Goal: Information Seeking & Learning: Learn about a topic

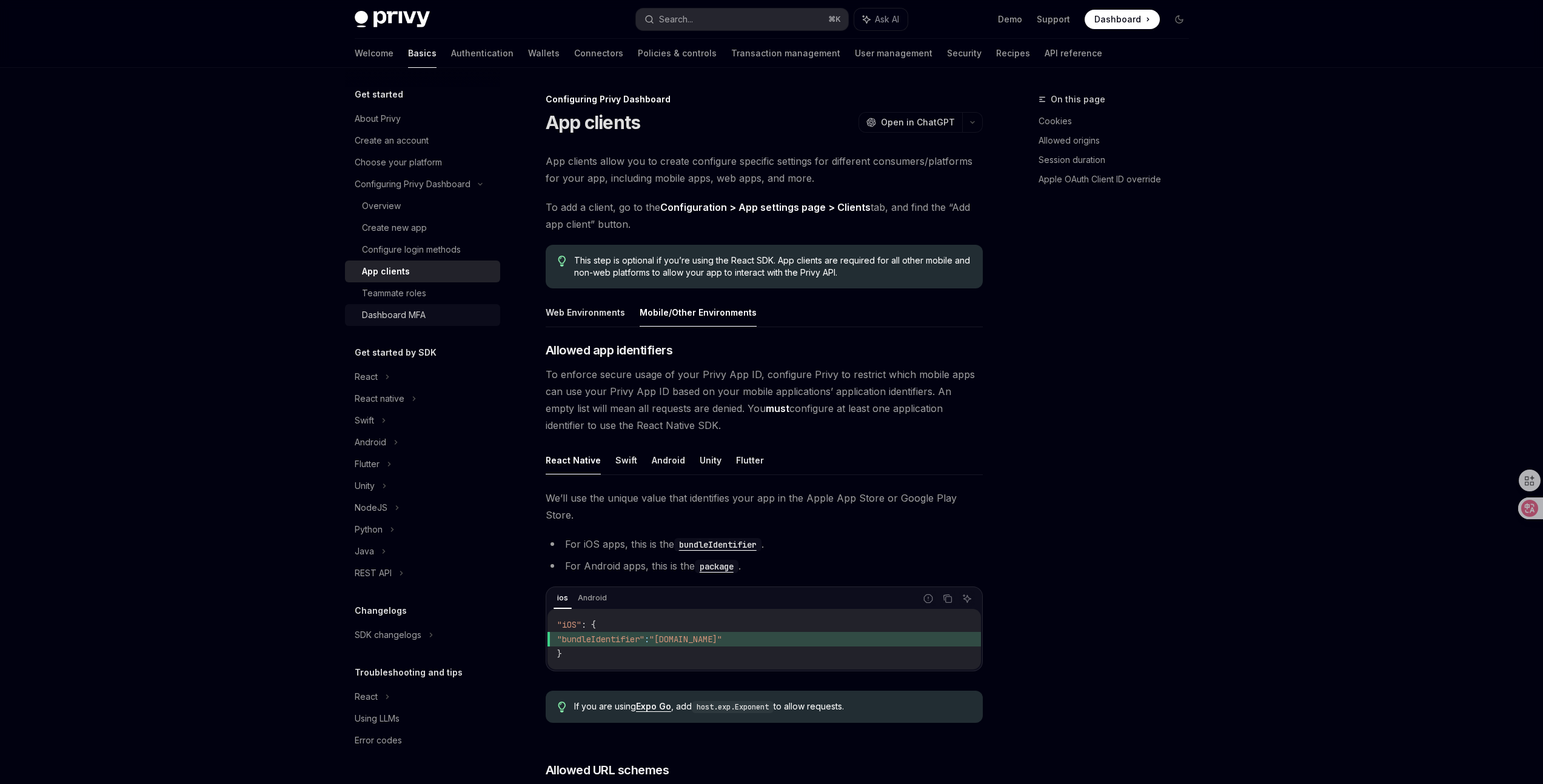
scroll to position [218, 0]
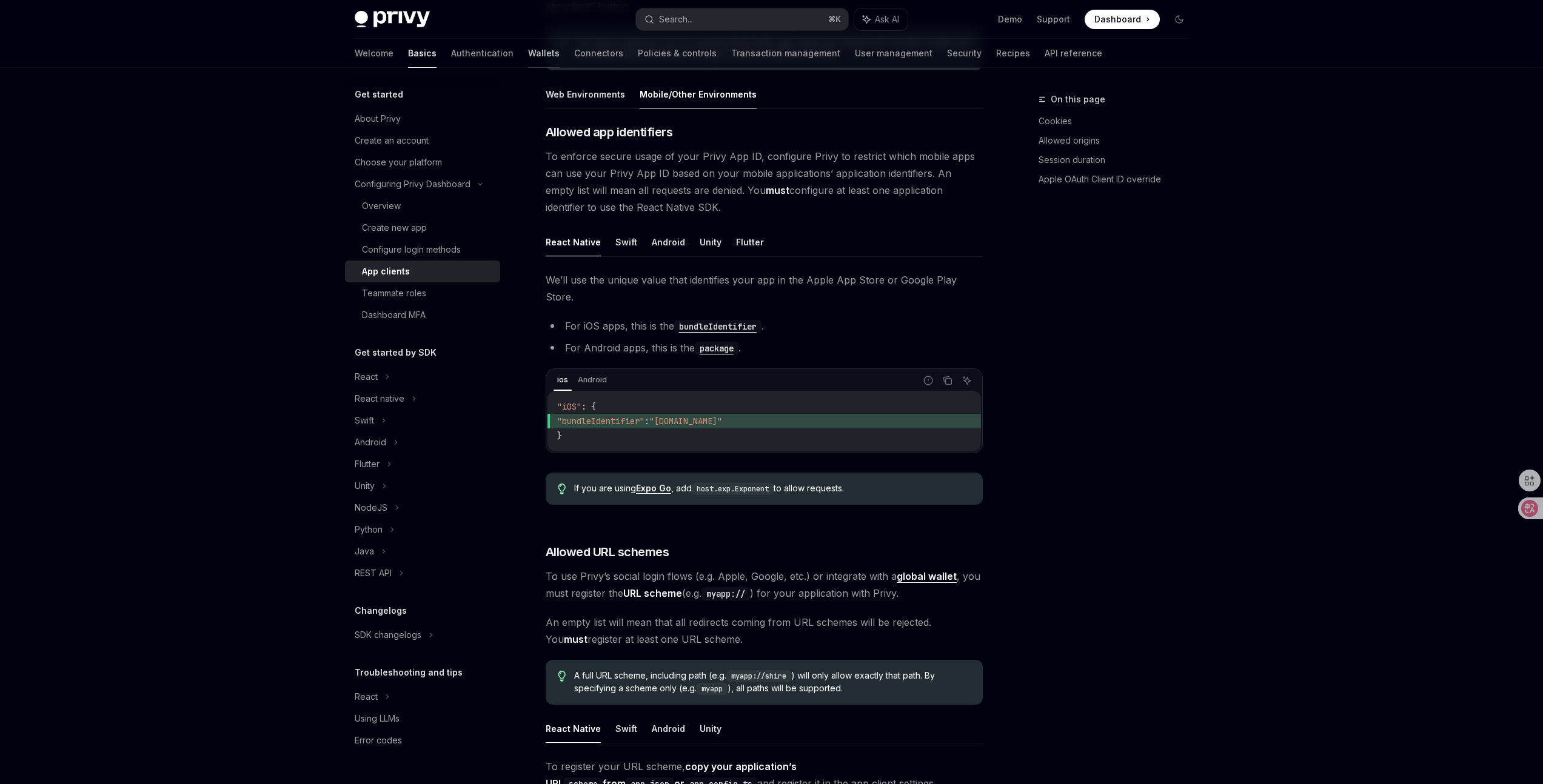
click at [528, 56] on link "Wallets" at bounding box center [543, 53] width 31 height 29
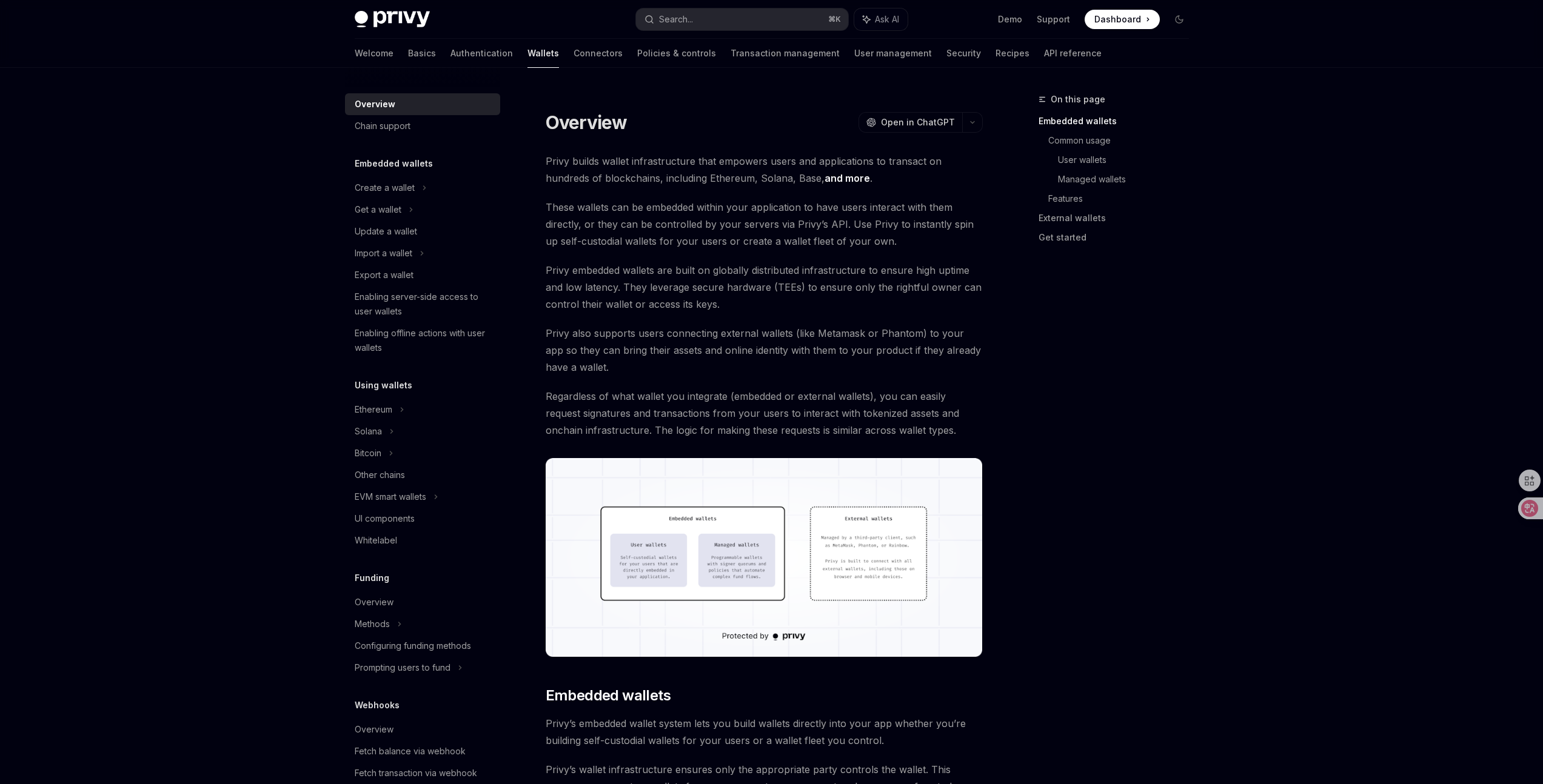
click at [422, 190] on icon at bounding box center [424, 187] width 5 height 15
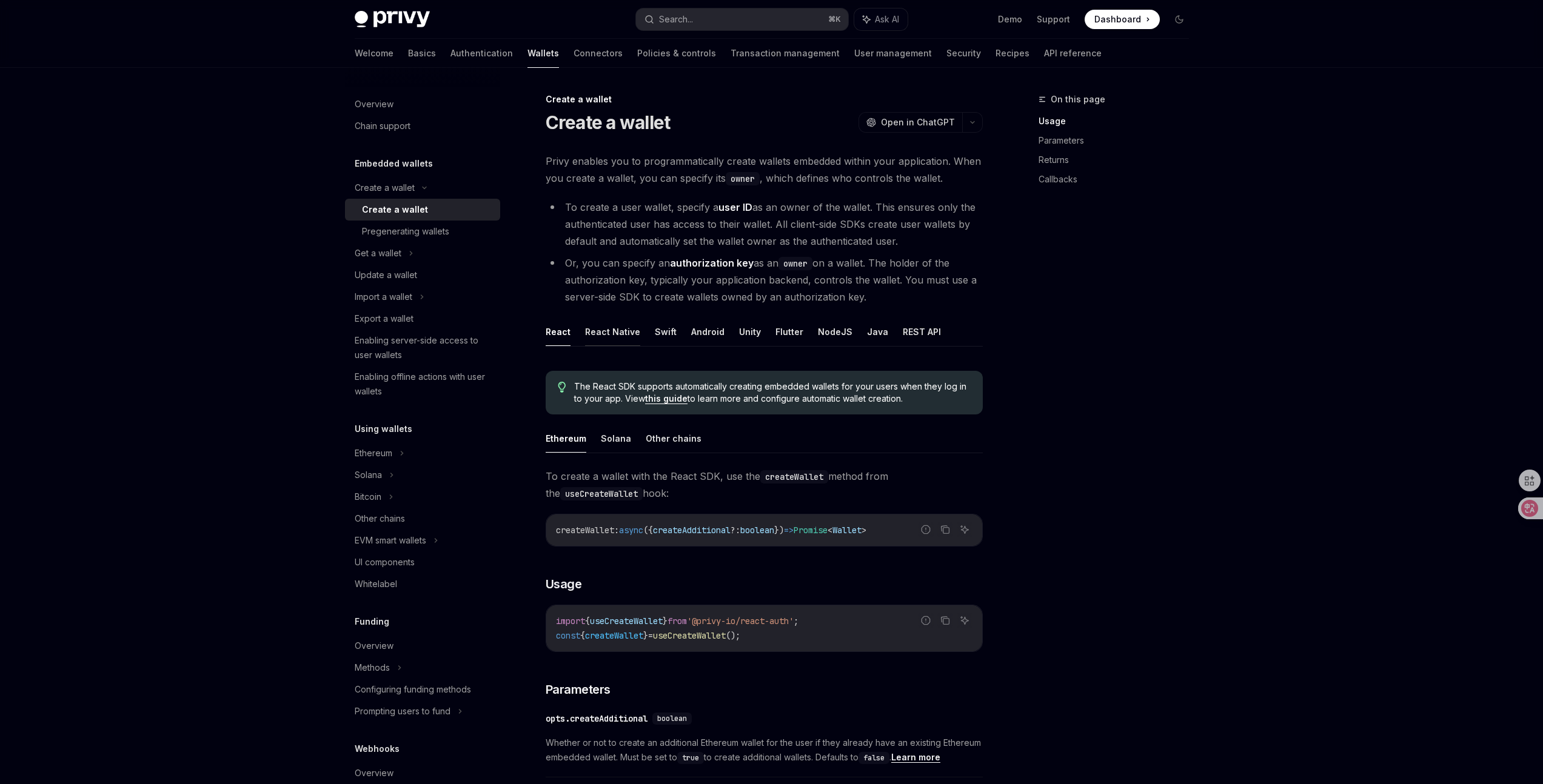
click at [608, 337] on button "React Native" at bounding box center [612, 332] width 55 height 28
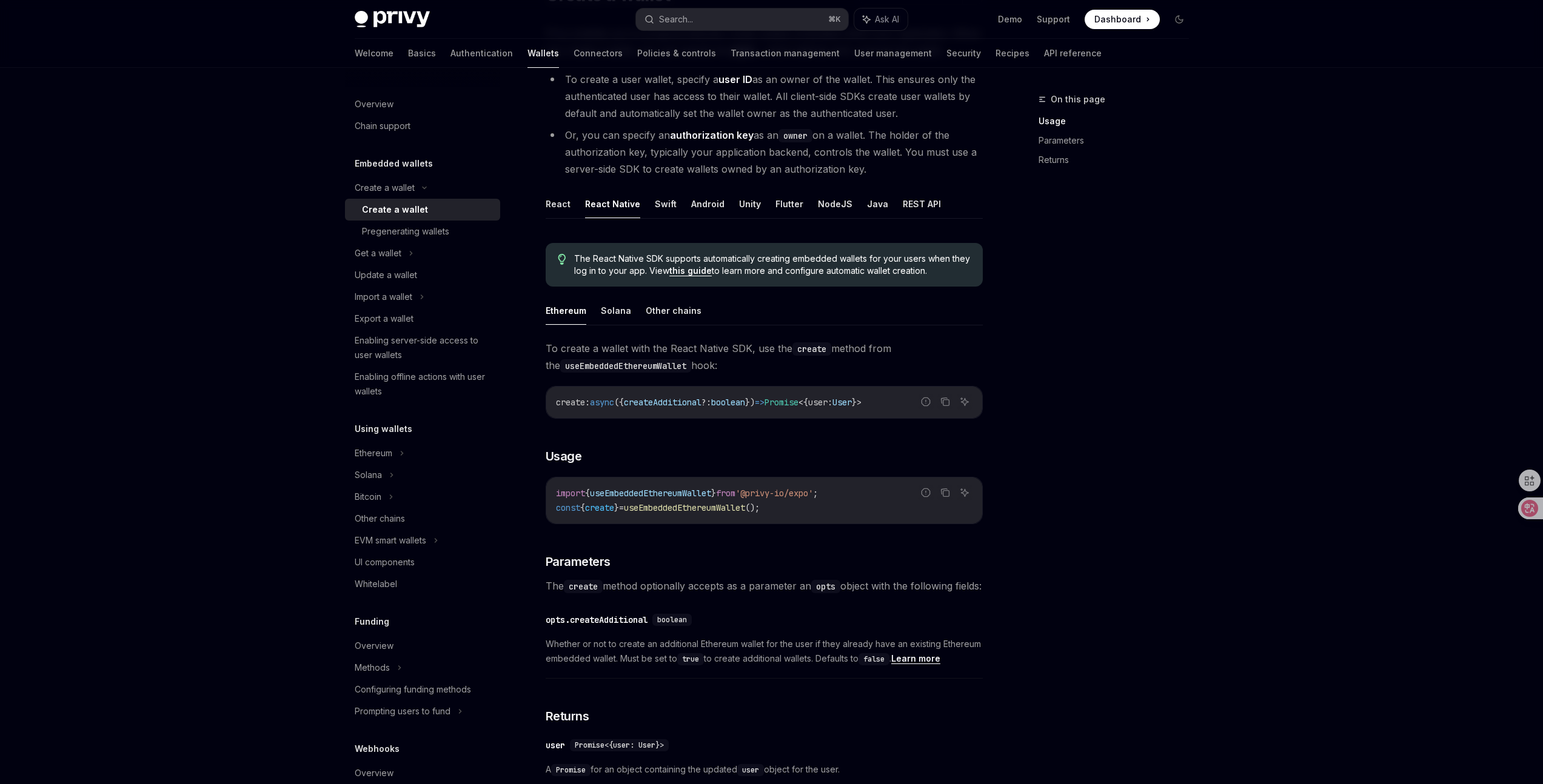
scroll to position [65, 0]
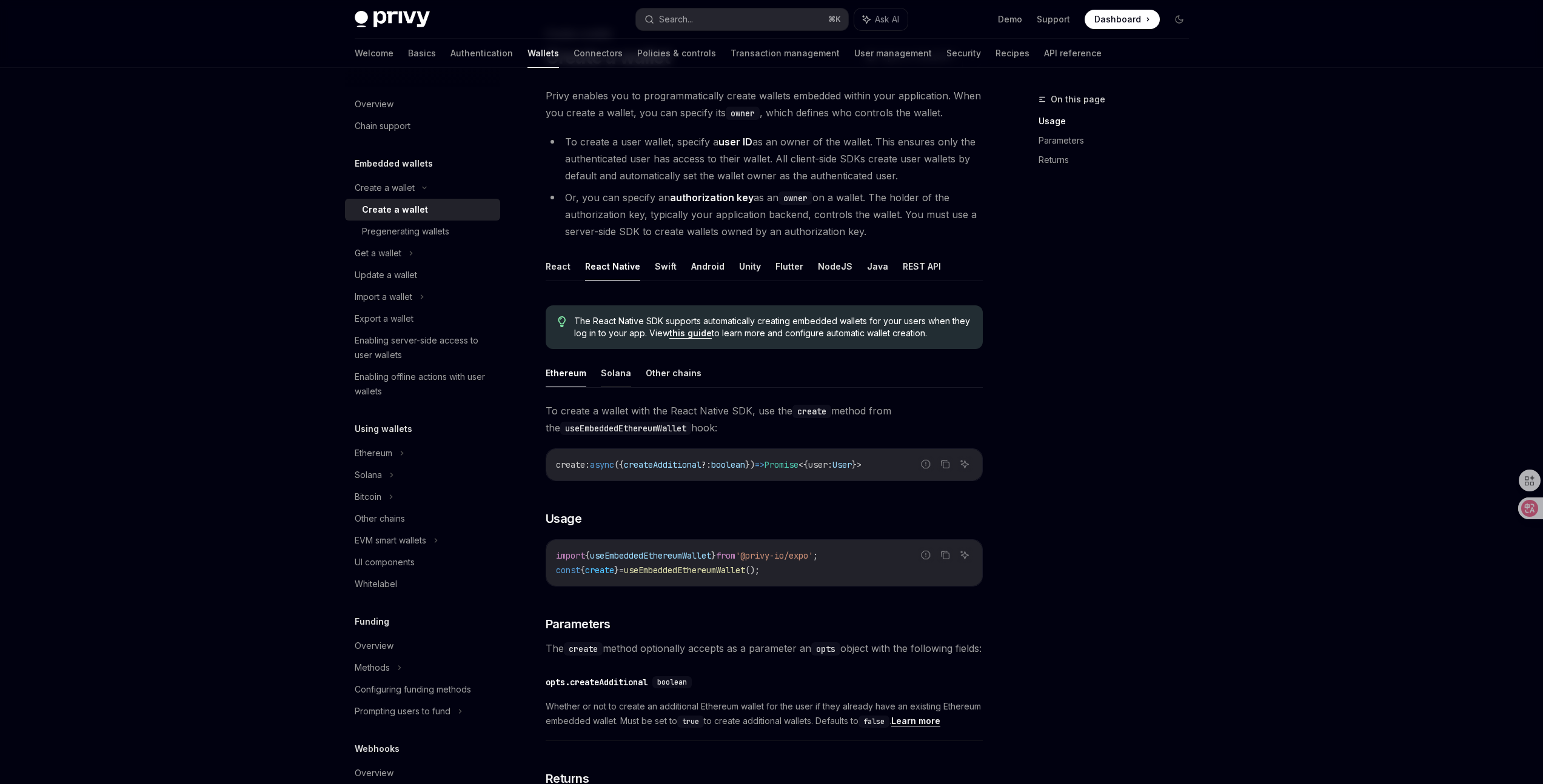
click at [616, 378] on button "Solana" at bounding box center [615, 373] width 31 height 28
click at [687, 377] on button "Other chains" at bounding box center [673, 373] width 56 height 28
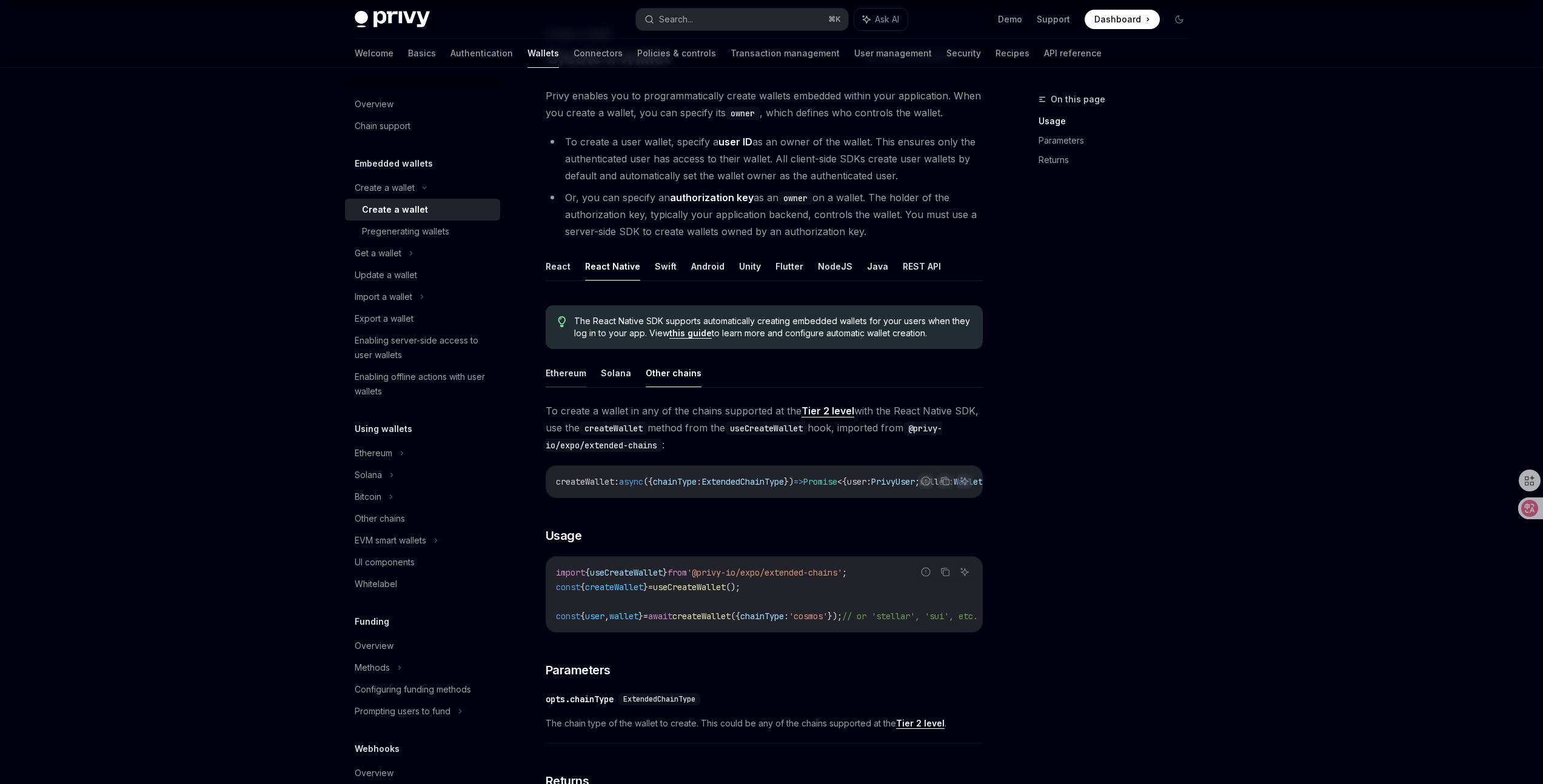
click at [572, 378] on button "Ethereum" at bounding box center [566, 373] width 41 height 28
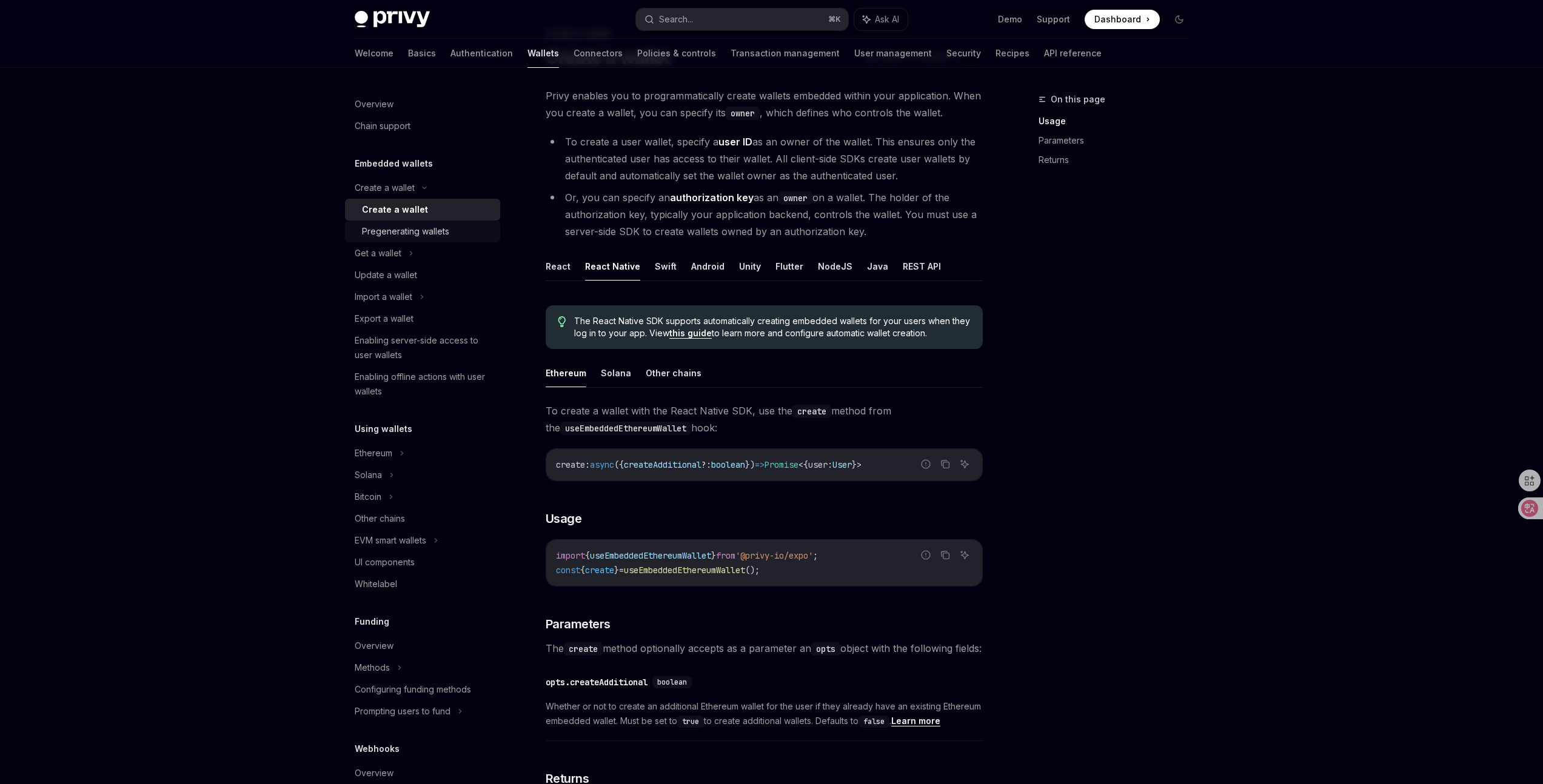
click at [405, 228] on div "Pregenerating wallets" at bounding box center [405, 231] width 87 height 15
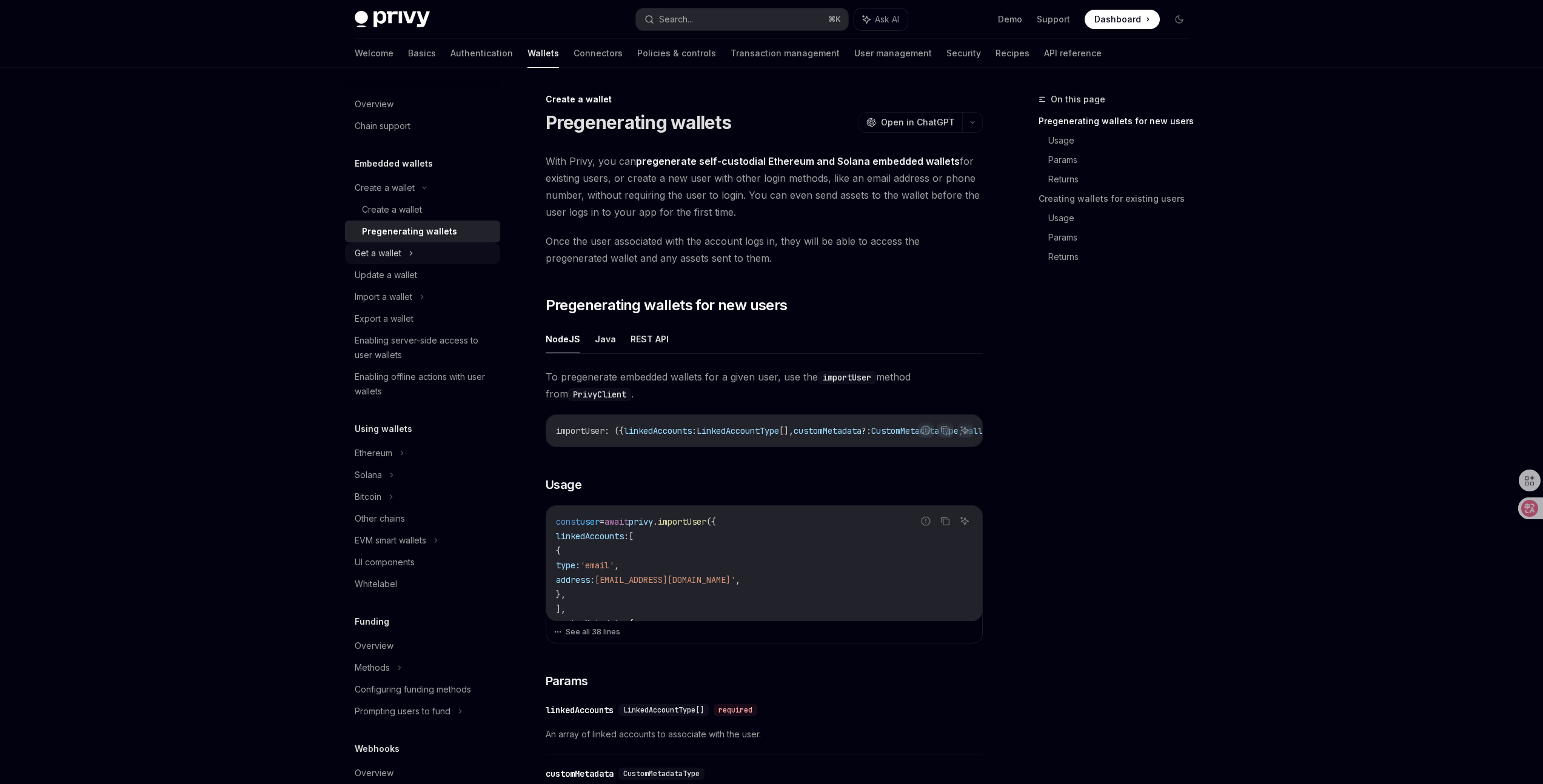
click at [378, 254] on div "Get a wallet" at bounding box center [378, 253] width 47 height 15
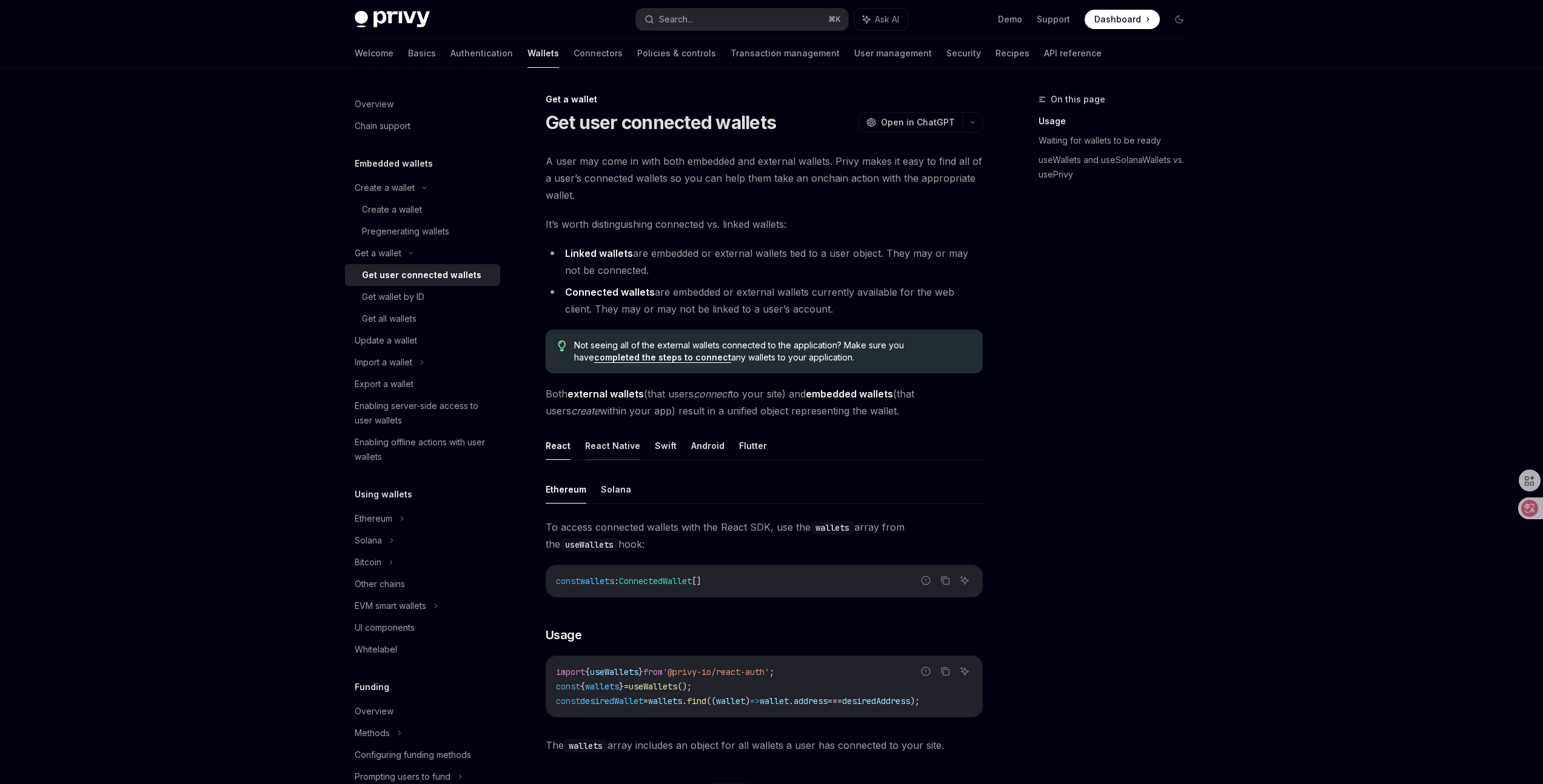
click at [609, 436] on button "React Native" at bounding box center [612, 445] width 55 height 28
type textarea "*"
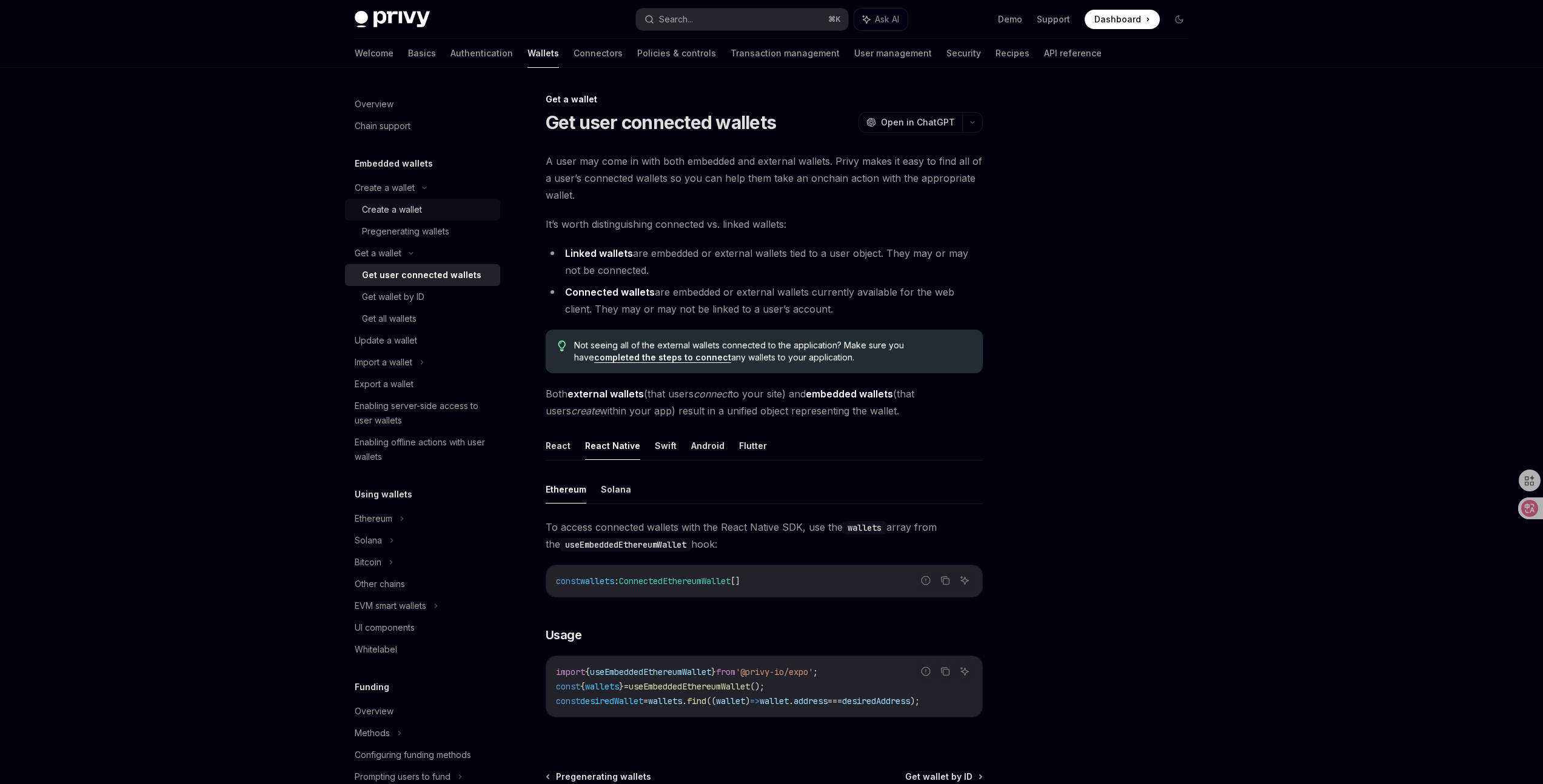
click at [371, 202] on div "Create a wallet" at bounding box center [392, 209] width 60 height 15
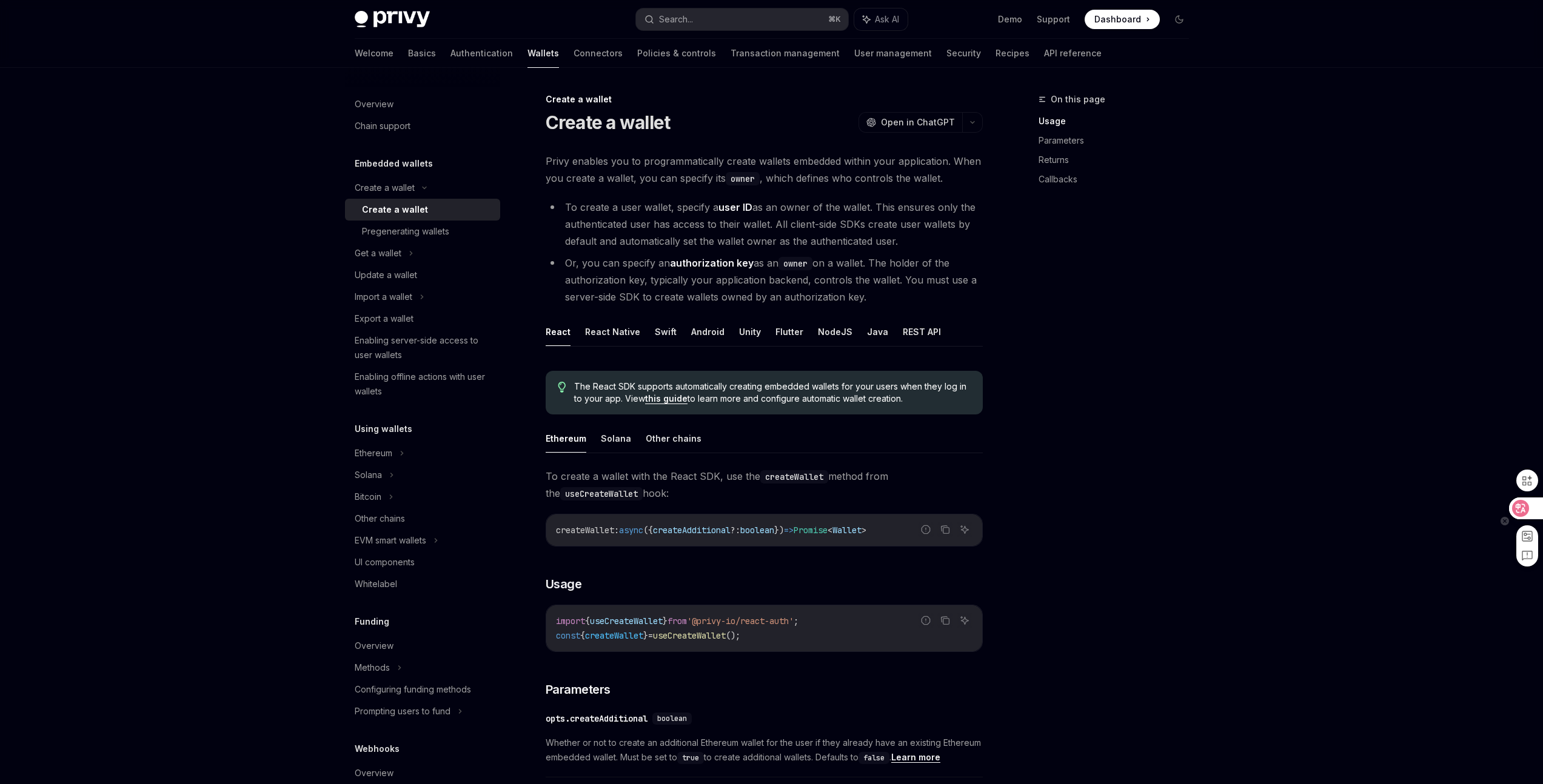
click at [1523, 510] on icon at bounding box center [1520, 508] width 10 height 9
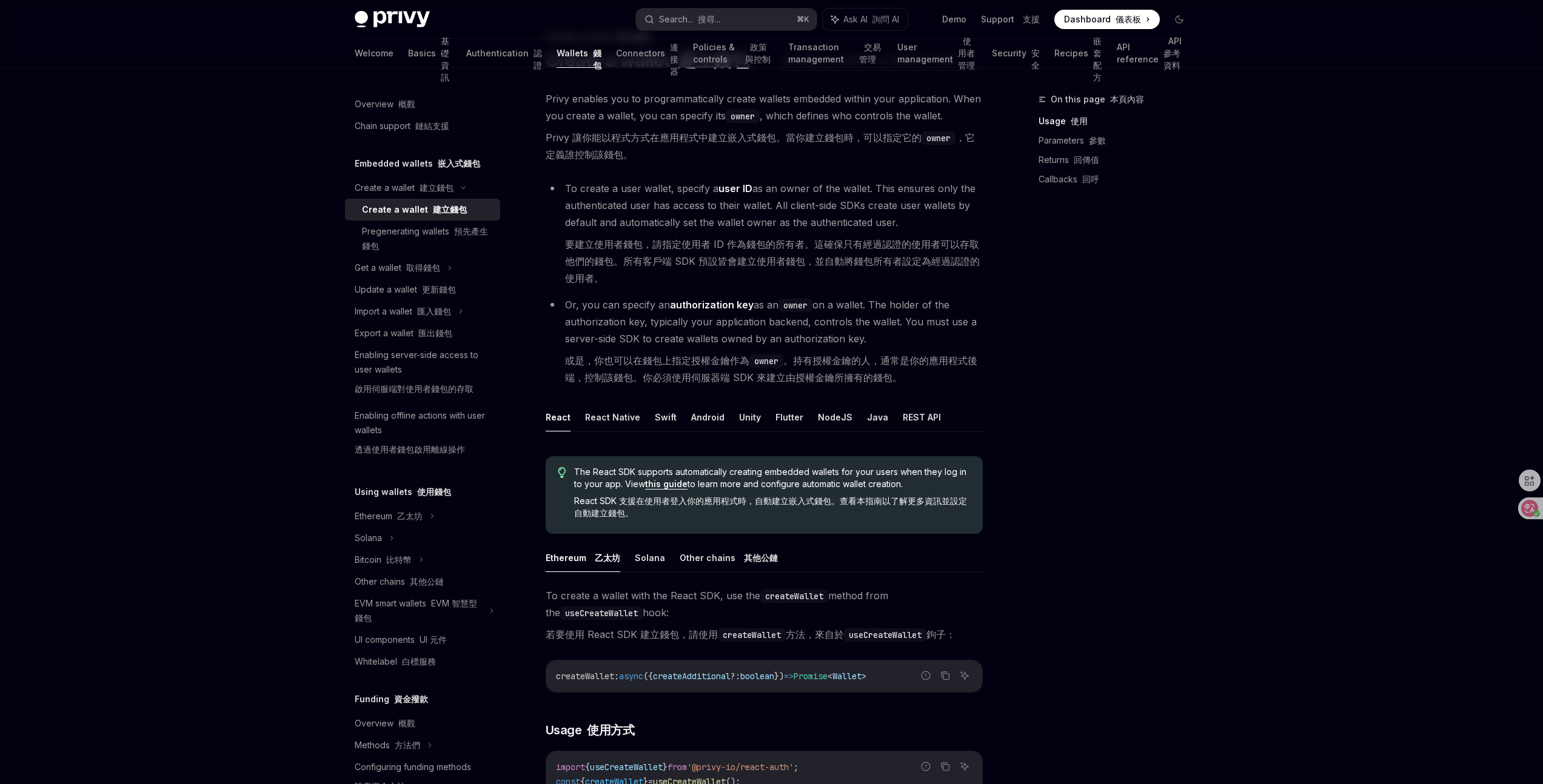
scroll to position [130, 0]
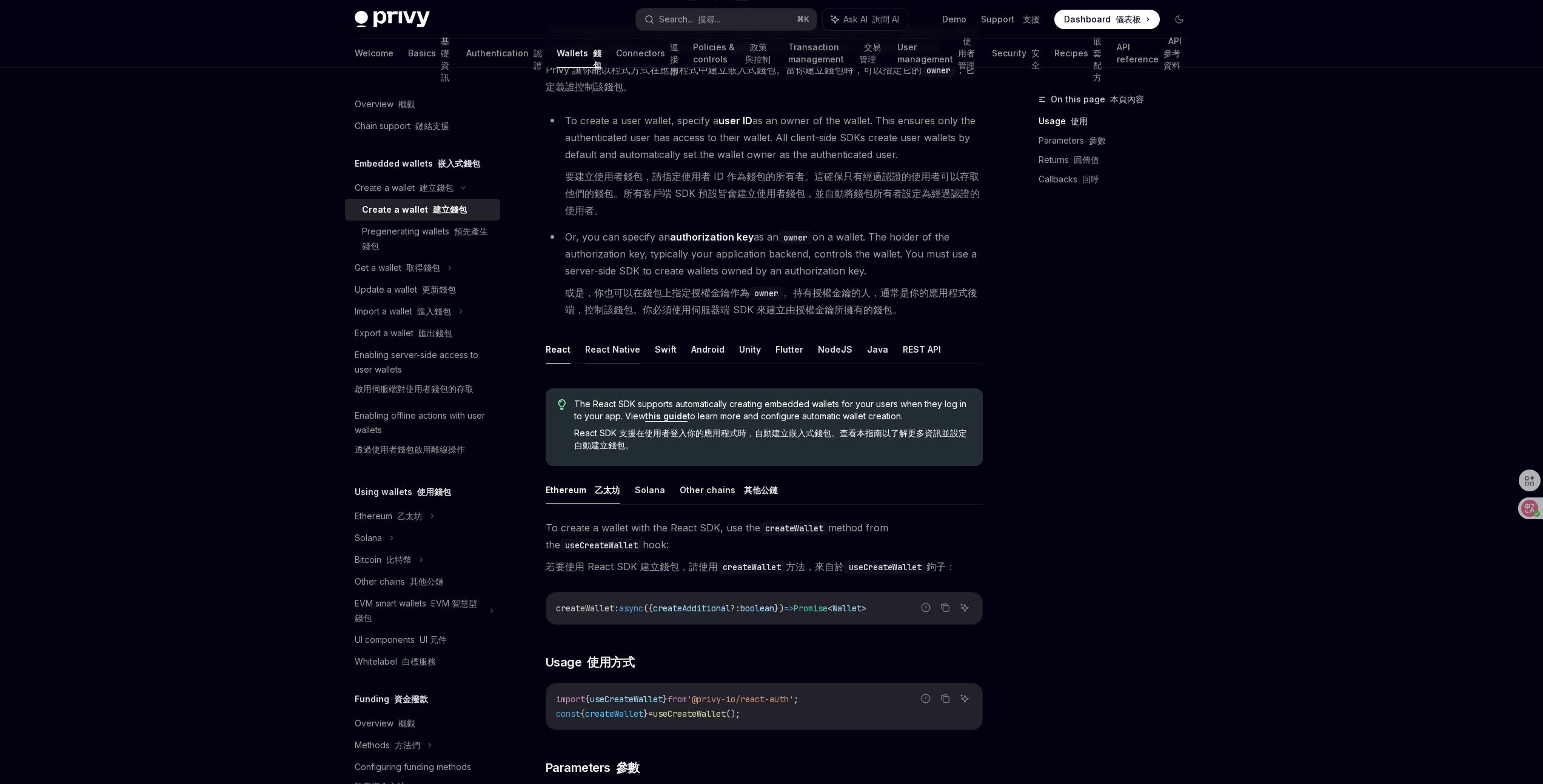
click at [620, 352] on button "React Native" at bounding box center [612, 350] width 55 height 28
type textarea "*"
